Goal: Task Accomplishment & Management: Complete application form

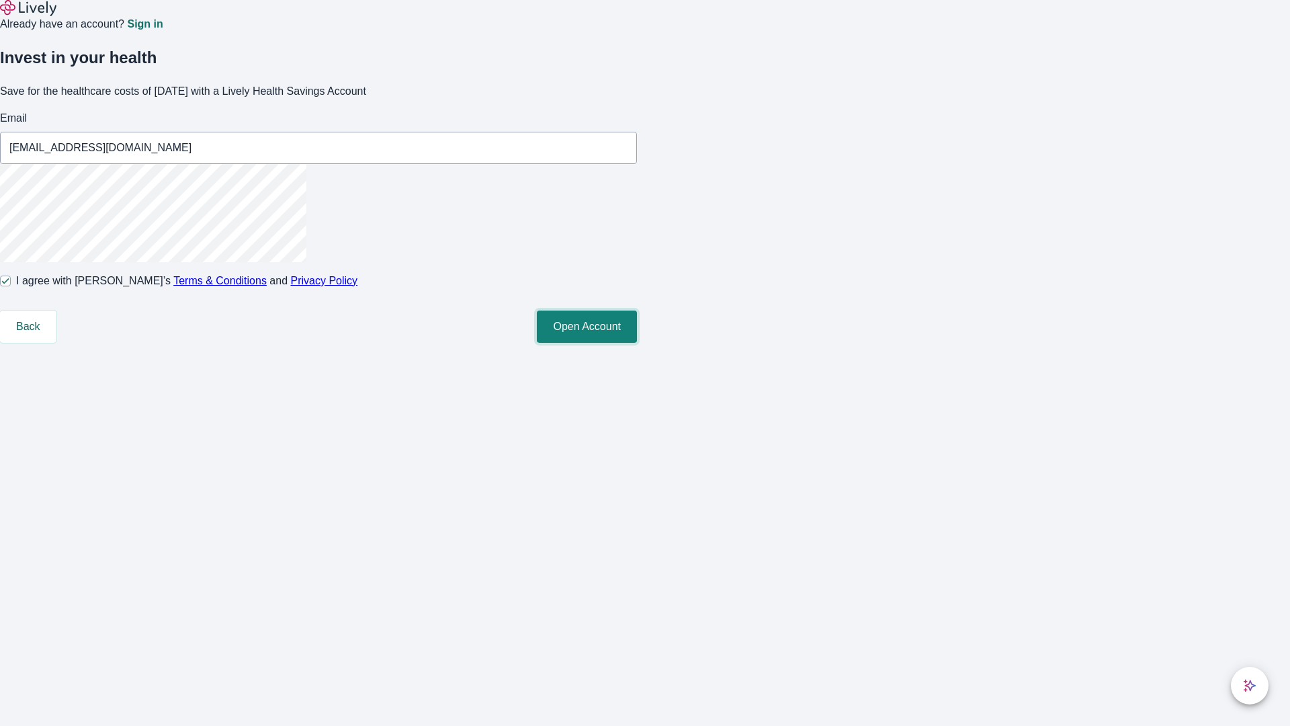
click at [637, 343] on button "Open Account" at bounding box center [587, 326] width 100 height 32
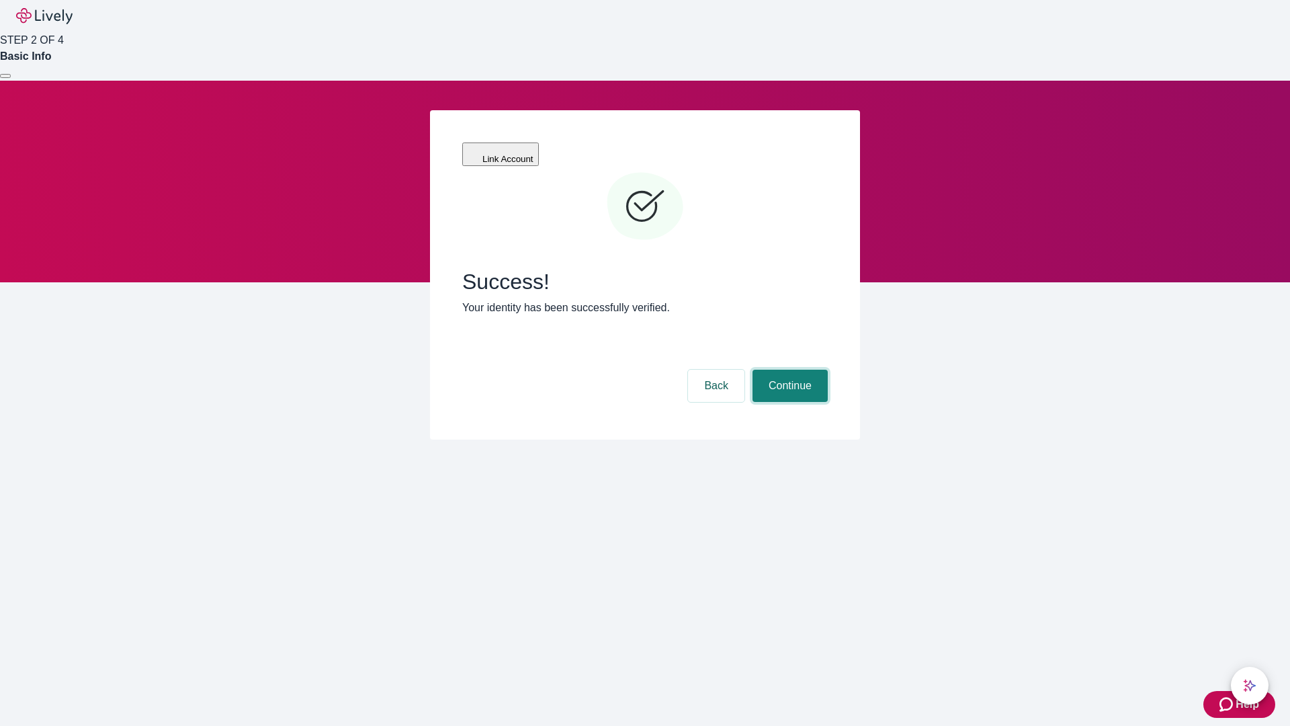
click at [788, 369] on button "Continue" at bounding box center [789, 385] width 75 height 32
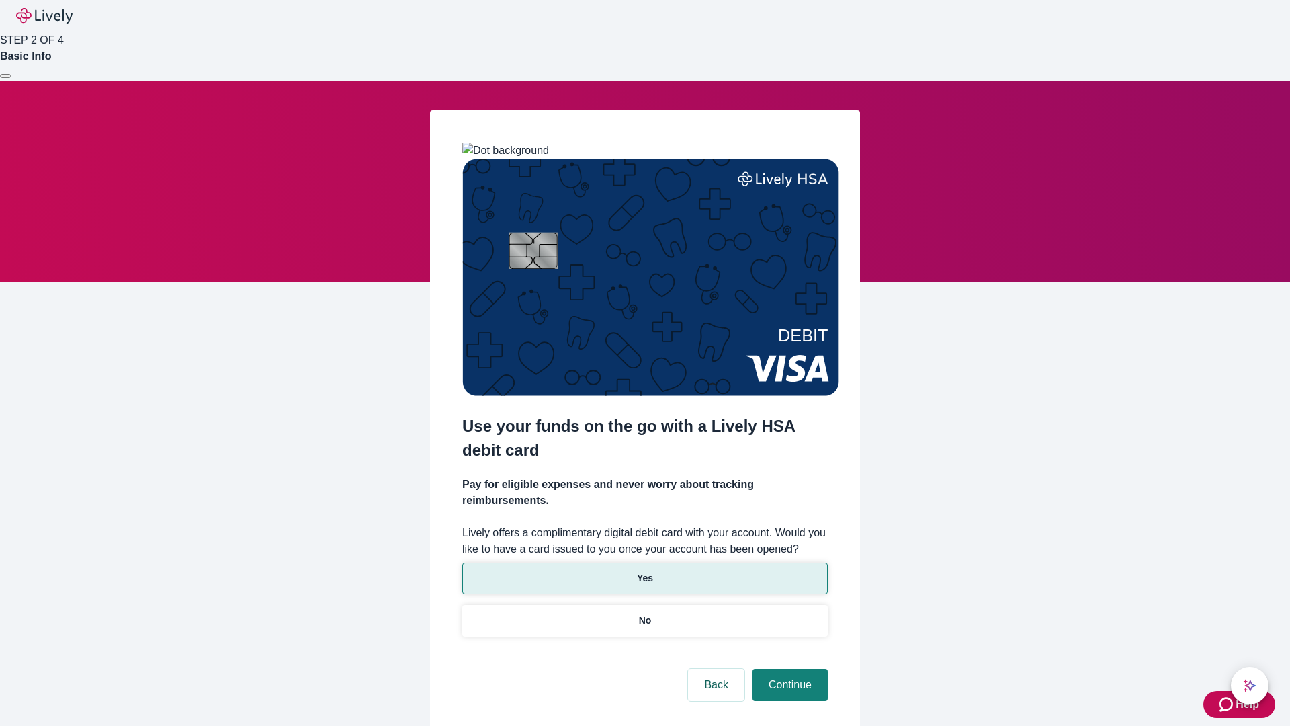
click at [644, 571] on p "Yes" at bounding box center [645, 578] width 16 height 14
click at [788, 668] on button "Continue" at bounding box center [789, 684] width 75 height 32
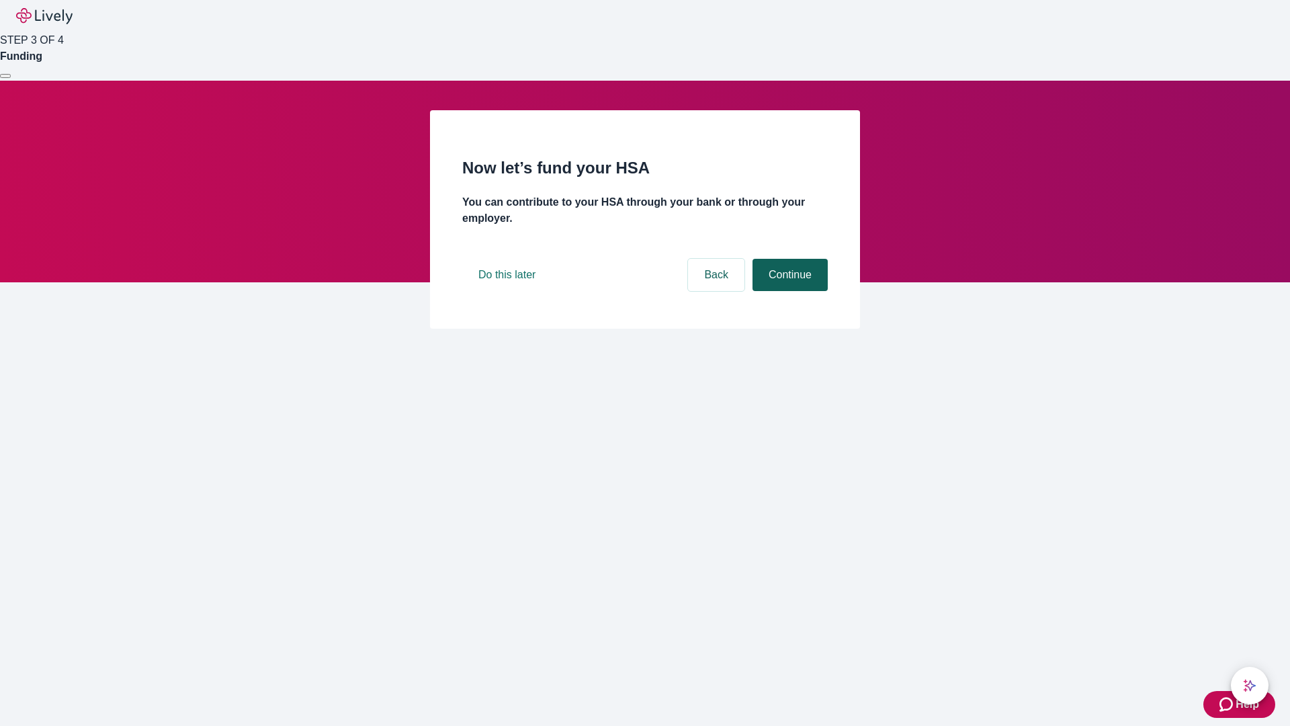
click at [788, 291] on button "Continue" at bounding box center [789, 275] width 75 height 32
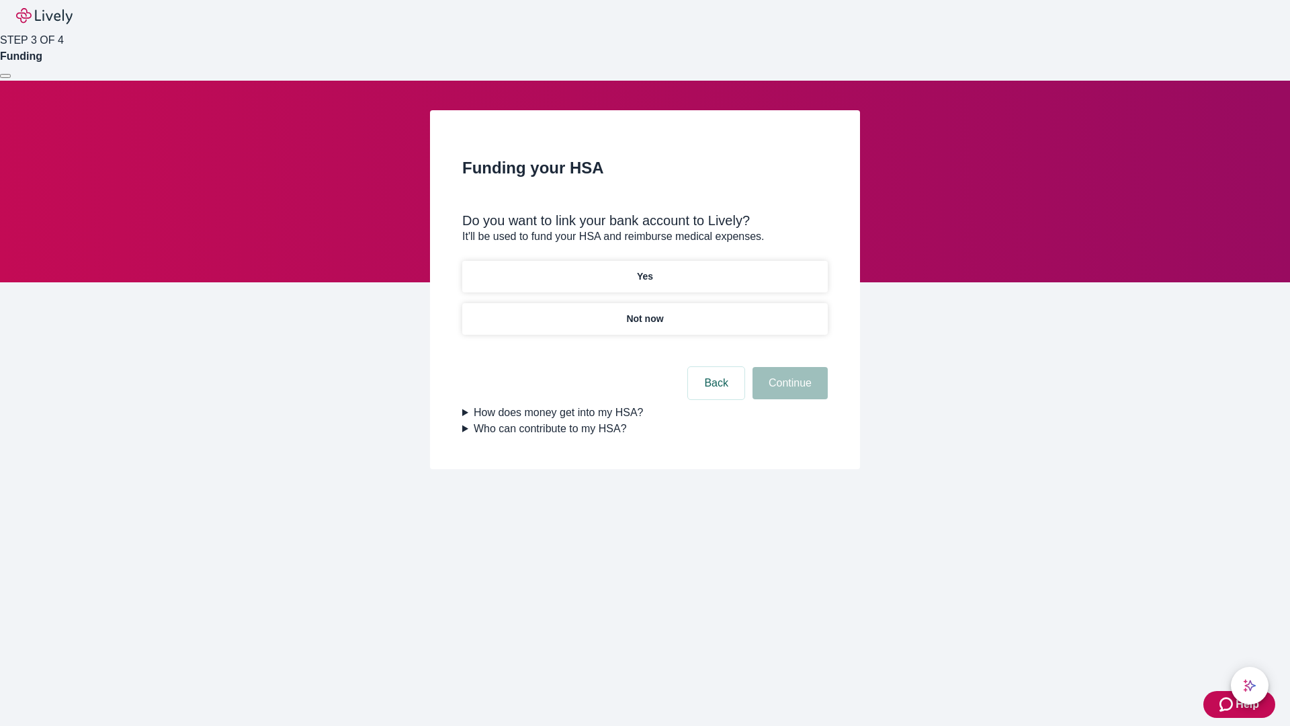
click at [644, 312] on p "Not now" at bounding box center [644, 319] width 37 height 14
click at [788, 391] on button "Continue" at bounding box center [789, 383] width 75 height 32
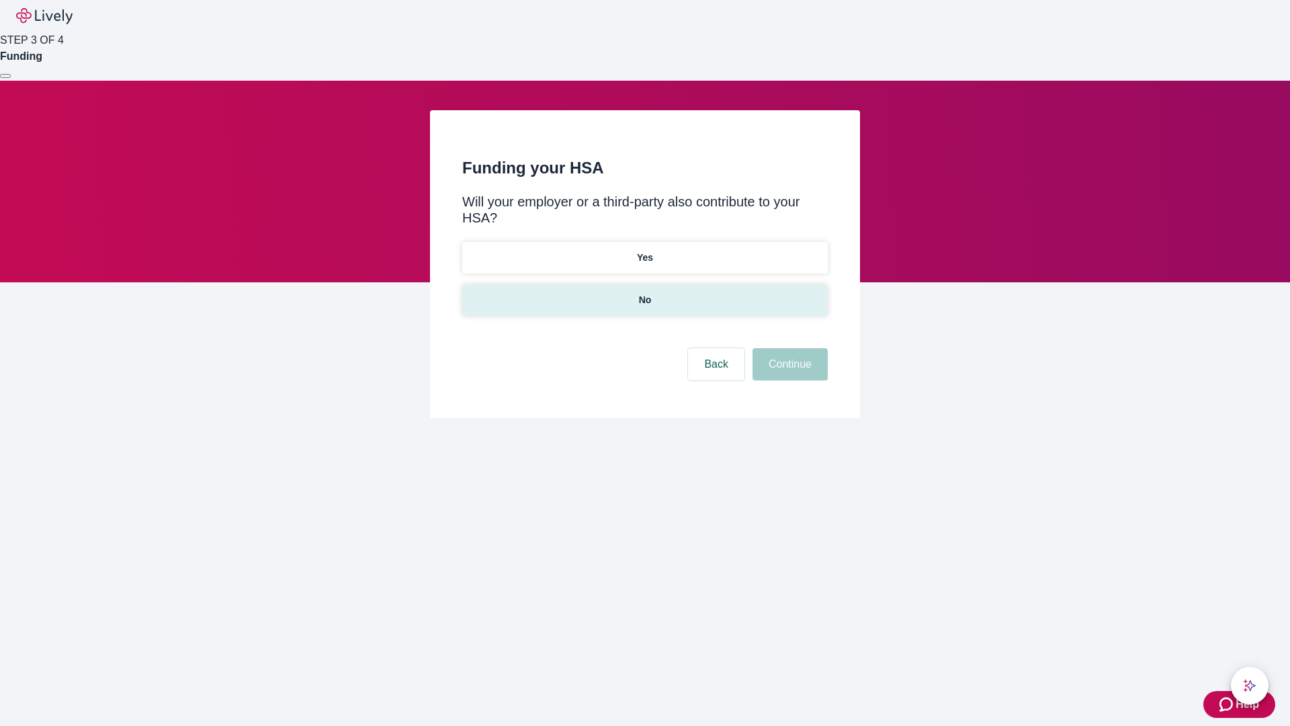
click at [644, 293] on p "No" at bounding box center [645, 300] width 13 height 14
click at [788, 348] on button "Continue" at bounding box center [789, 364] width 75 height 32
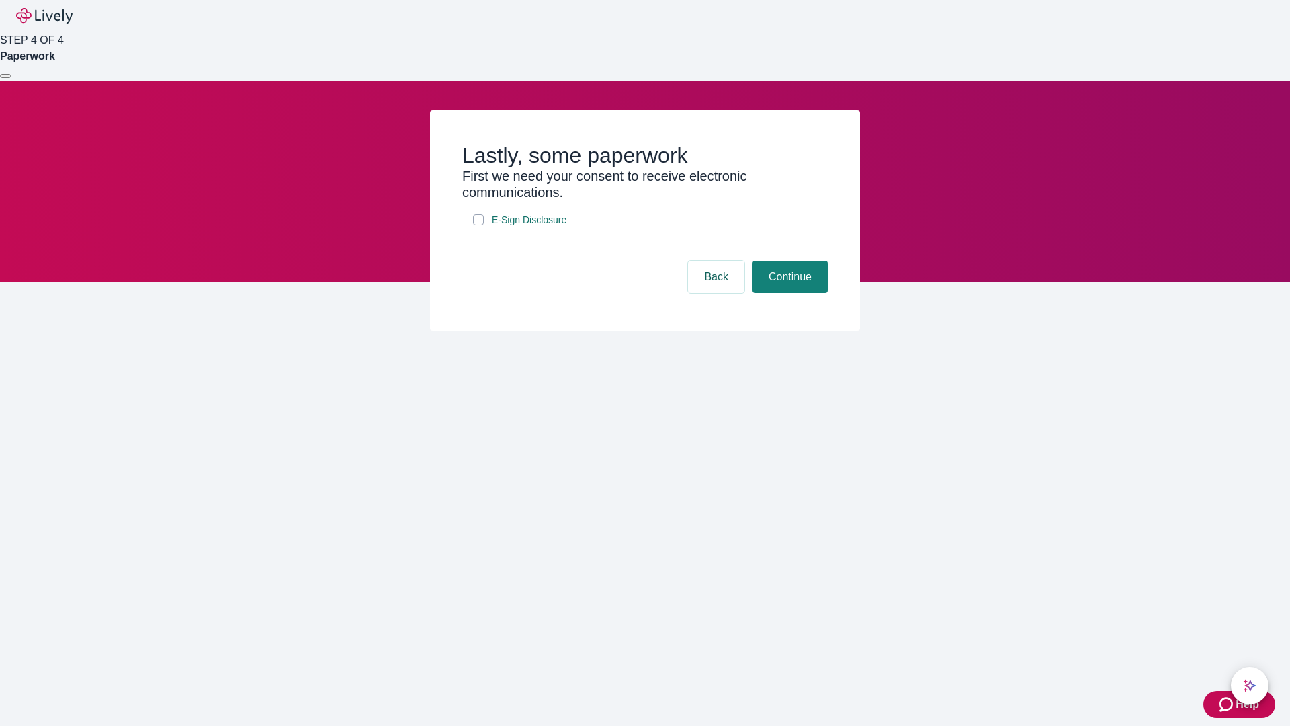
click at [478, 225] on input "E-Sign Disclosure" at bounding box center [478, 219] width 11 height 11
checkbox input "true"
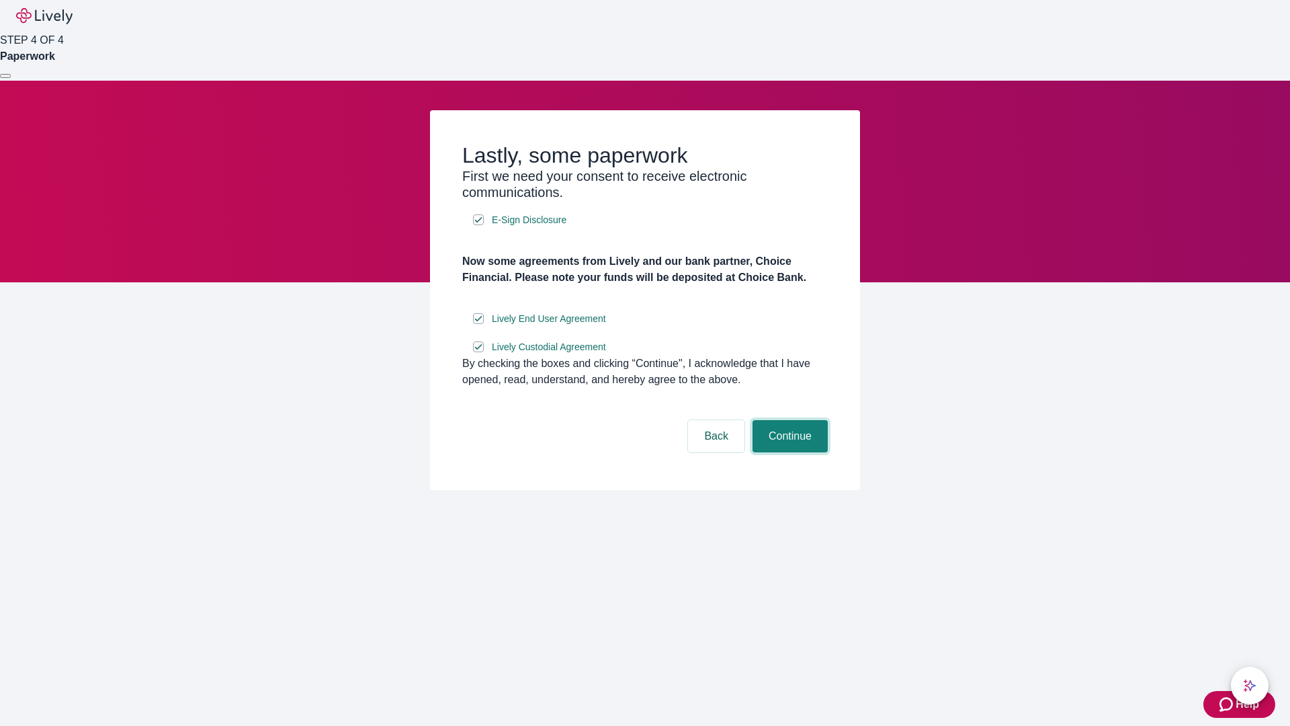
click at [788, 452] on button "Continue" at bounding box center [789, 436] width 75 height 32
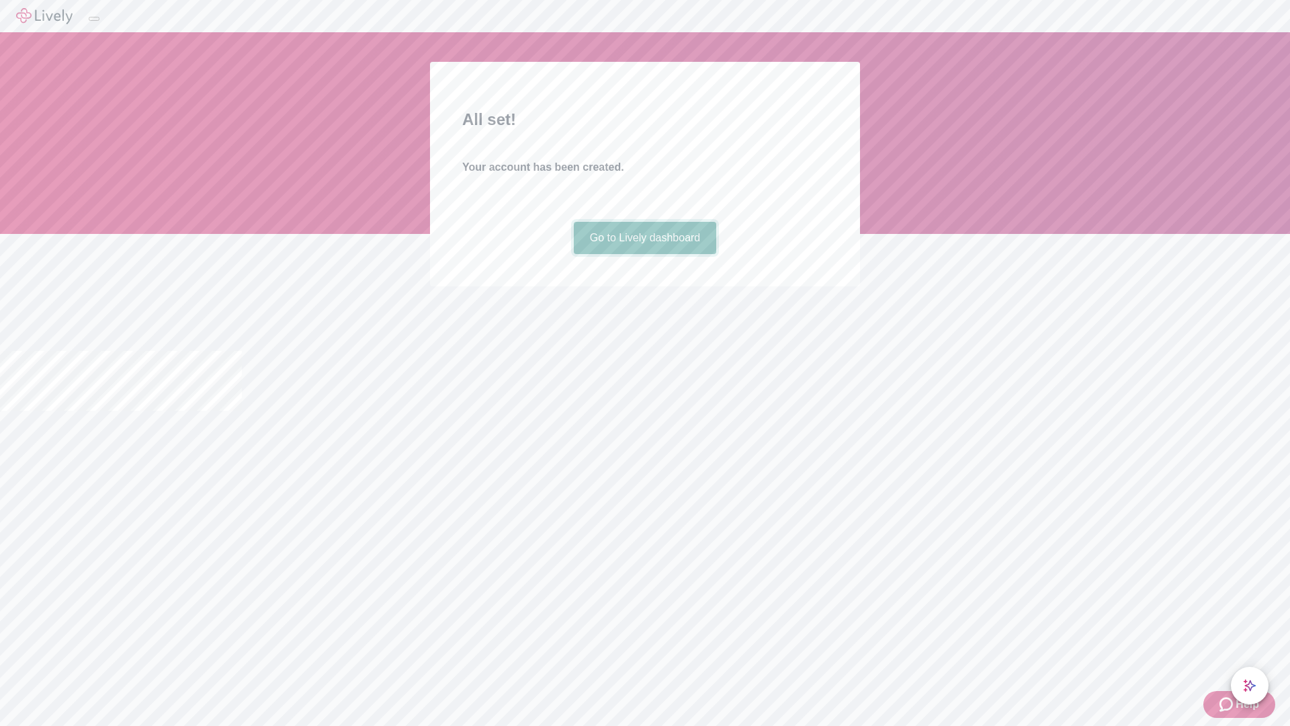
click at [644, 254] on link "Go to Lively dashboard" at bounding box center [645, 238] width 143 height 32
